Goal: Information Seeking & Learning: Find specific page/section

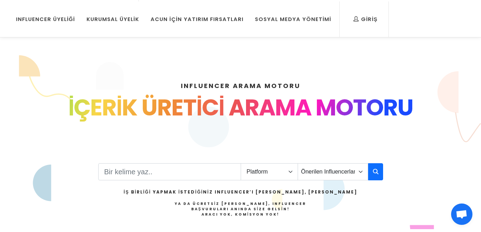
scroll to position [36, 0]
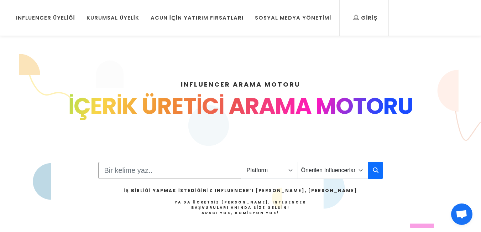
click at [144, 173] on input "Search" at bounding box center [169, 170] width 143 height 17
type input "duvar saati"
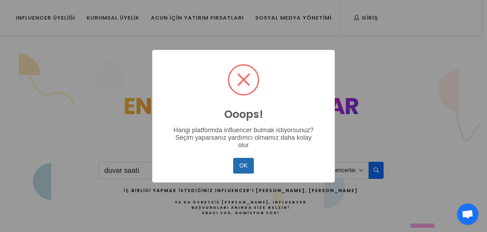
click at [238, 164] on button "OK" at bounding box center [243, 166] width 21 height 16
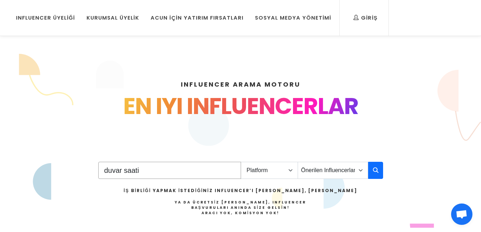
click at [159, 169] on input "duvar saati" at bounding box center [169, 170] width 143 height 17
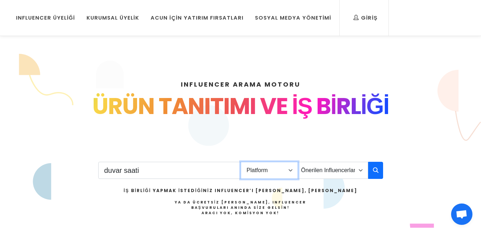
click at [279, 167] on select "Platform Instagram Facebook Youtube Tiktok Twitter Twitch" at bounding box center [269, 170] width 57 height 17
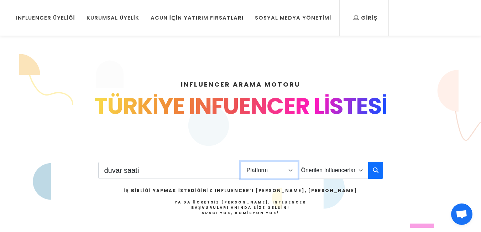
select select "1"
click at [241, 162] on select "Platform Instagram Facebook Youtube Tiktok Twitter Twitch" at bounding box center [269, 170] width 57 height 17
click at [374, 171] on icon "button" at bounding box center [376, 170] width 6 height 9
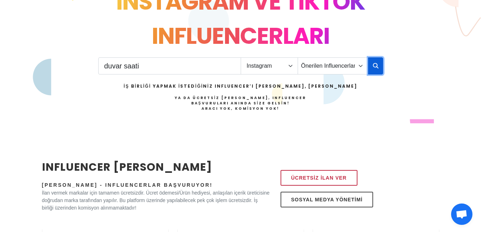
scroll to position [143, 0]
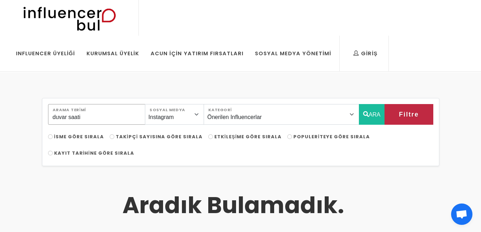
click at [95, 117] on input "duvar saati" at bounding box center [96, 114] width 97 height 21
type input "d"
type input "saat"
click at [400, 114] on span "Filtre" at bounding box center [401, 114] width 20 height 12
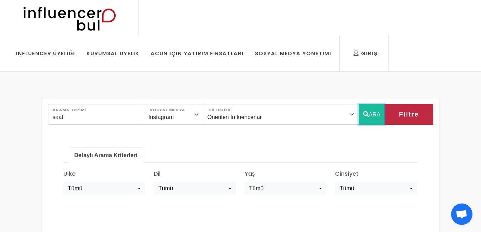
click at [372, 115] on button "ARA" at bounding box center [372, 114] width 26 height 21
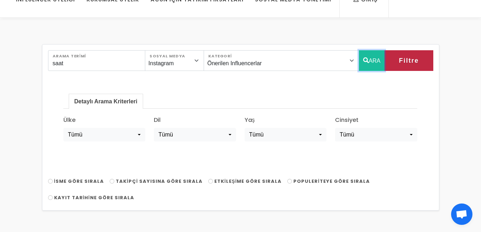
scroll to position [36, 0]
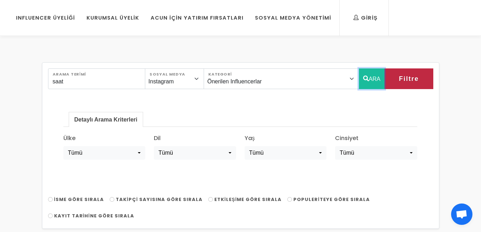
click at [372, 79] on button "ARA" at bounding box center [372, 78] width 26 height 21
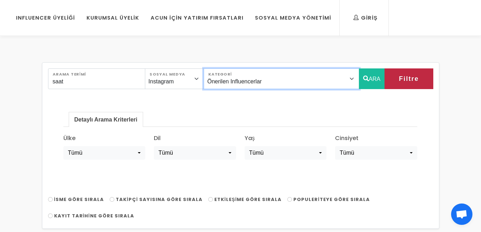
click at [298, 82] on select "Önerilen Influencerlar Aile & [PERSON_NAME] & [PERSON_NAME] [PERSON_NAME] & [PE…" at bounding box center [281, 78] width 155 height 21
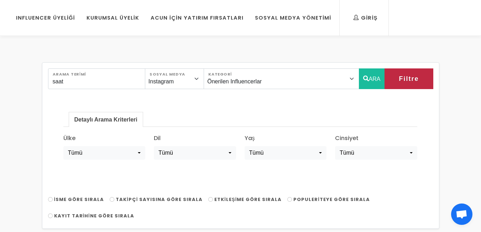
click at [179, 99] on div "Detaylı Arama Kriterleri Ülke Tümü [GEOGRAPHIC_DATA] [GEOGRAPHIC_DATA] [GEOGRAP…" at bounding box center [240, 138] width 371 height 87
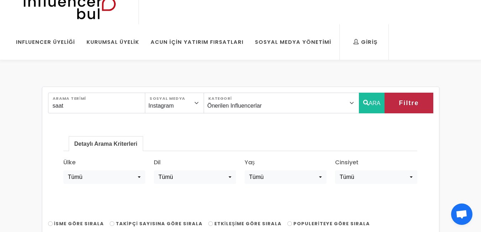
scroll to position [0, 0]
